Goal: Task Accomplishment & Management: Manage account settings

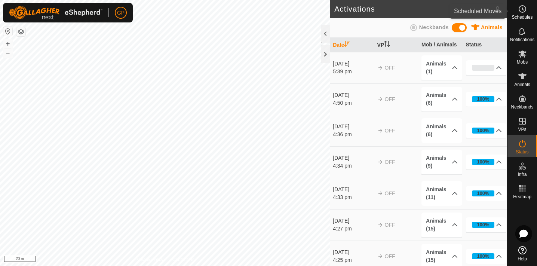
click at [523, 14] on es-schedule-vp-svg-icon at bounding box center [522, 9] width 13 height 12
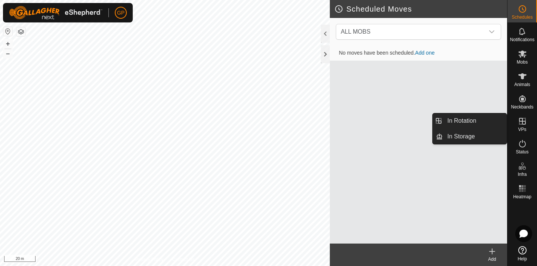
click at [485, 121] on link "In Rotation" at bounding box center [475, 120] width 64 height 15
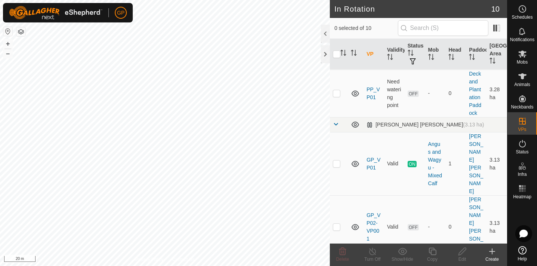
scroll to position [162, 0]
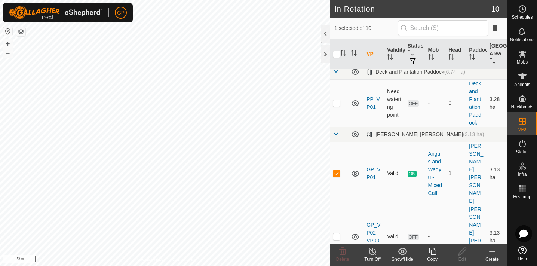
click at [336, 170] on p-checkbox at bounding box center [336, 173] width 7 height 6
checkbox input "false"
click at [343, 255] on icon at bounding box center [342, 251] width 7 height 7
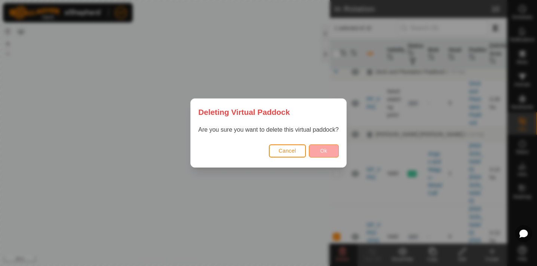
click at [324, 149] on span "Ok" at bounding box center [323, 151] width 7 height 6
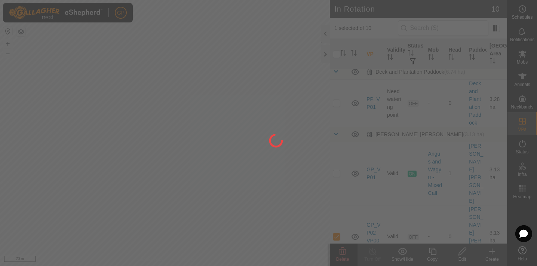
checkbox input "false"
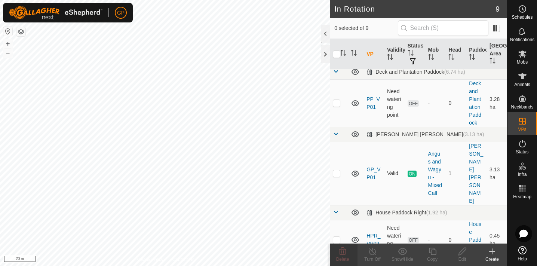
checkbox input "true"
click at [431, 252] on icon at bounding box center [432, 251] width 9 height 9
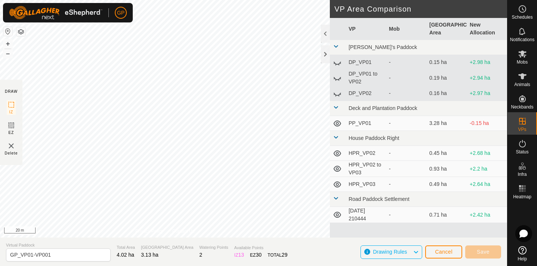
click at [332, 167] on div "DRAW IZ EZ Delete Privacy Policy Contact Us + – ⇧ i 20 m VP Area Comparison VP …" at bounding box center [253, 119] width 507 height 238
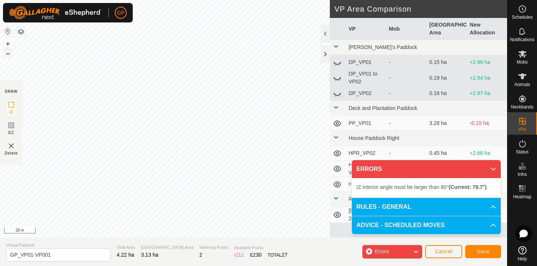
click at [8, 55] on button "–" at bounding box center [7, 53] width 9 height 9
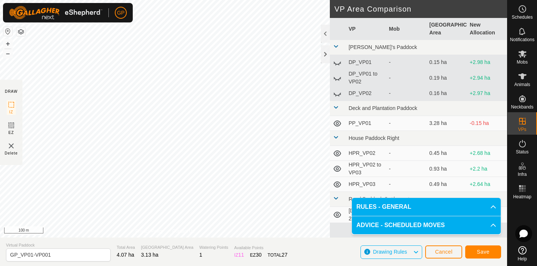
click at [480, 253] on span "Save" at bounding box center [483, 252] width 13 height 6
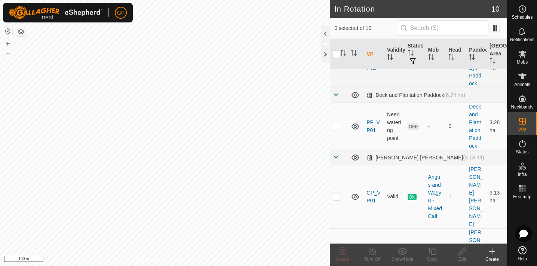
scroll to position [128, 0]
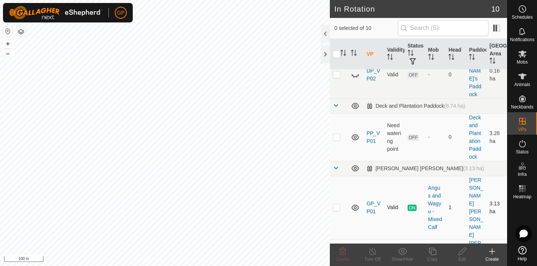
click at [357, 203] on icon at bounding box center [355, 207] width 9 height 9
click at [8, 51] on button "–" at bounding box center [7, 53] width 9 height 9
click at [8, 40] on button "+" at bounding box center [7, 43] width 9 height 9
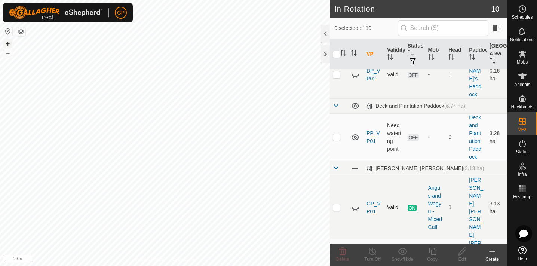
click at [8, 40] on button "+" at bounding box center [7, 43] width 9 height 9
checkbox input "true"
click at [461, 253] on icon at bounding box center [462, 251] width 9 height 9
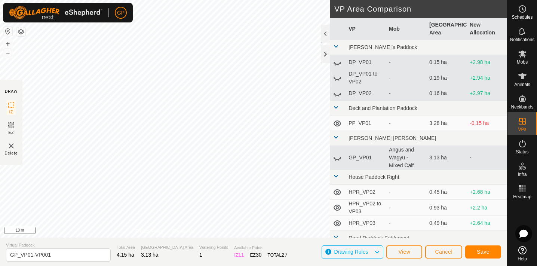
click at [482, 250] on span "Save" at bounding box center [483, 252] width 13 height 6
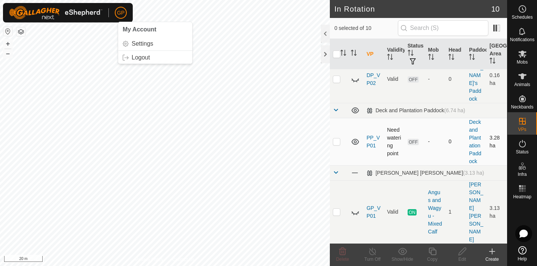
scroll to position [125, 0]
click at [356, 207] on icon at bounding box center [355, 211] width 9 height 9
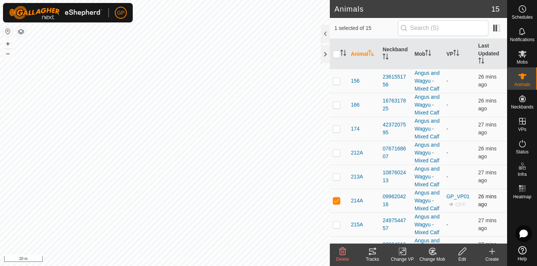
click at [338, 201] on p-checkbox at bounding box center [336, 201] width 7 height 6
checkbox input "false"
